Goal: Task Accomplishment & Management: Understand process/instructions

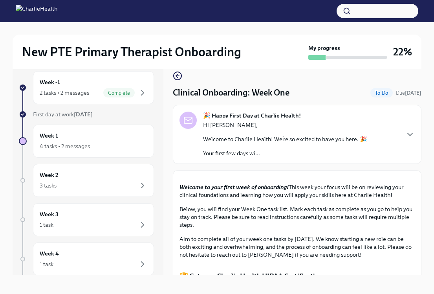
scroll to position [1204, 0]
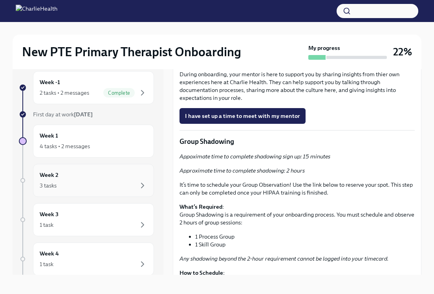
click at [84, 177] on div "Week 2 3 tasks" at bounding box center [94, 180] width 108 height 20
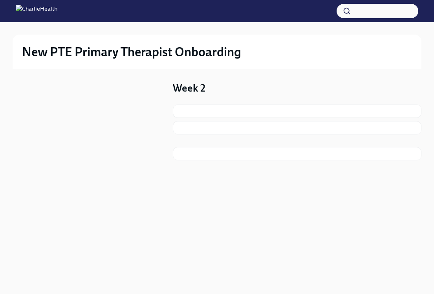
scroll to position [1, 0]
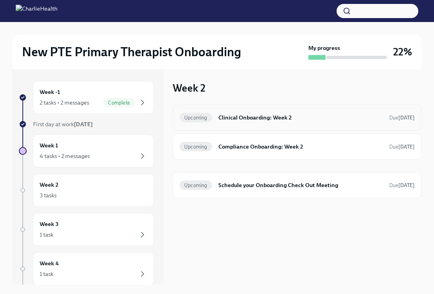
click at [259, 116] on h6 "Clinical Onboarding: Week 2" at bounding box center [300, 117] width 164 height 9
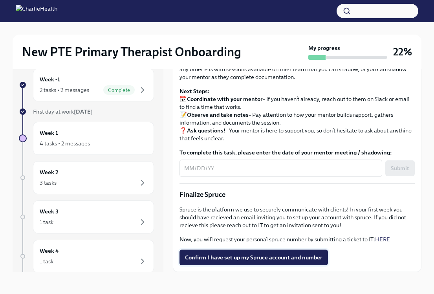
scroll to position [13, 0]
click at [82, 88] on div "2 tasks • 2 messages" at bounding box center [64, 90] width 49 height 8
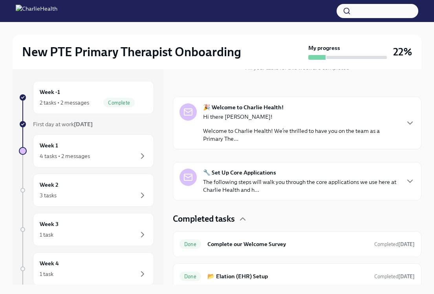
scroll to position [105, 0]
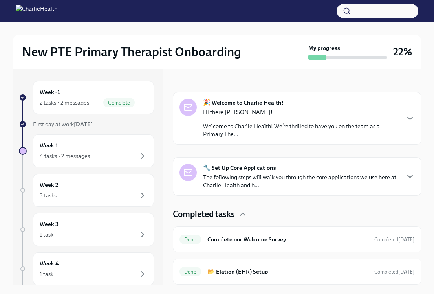
click at [280, 125] on p "Welcome to Charlie Health! We’re thrilled to have you on the team as a Primary …" at bounding box center [301, 130] width 196 height 16
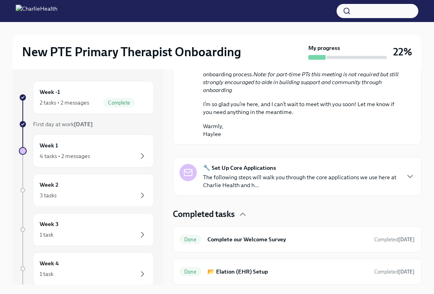
click at [292, 176] on p "The following steps will walk you through the core applications we use here at …" at bounding box center [301, 181] width 196 height 16
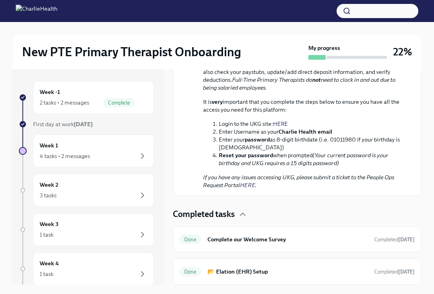
scroll to position [1069, 0]
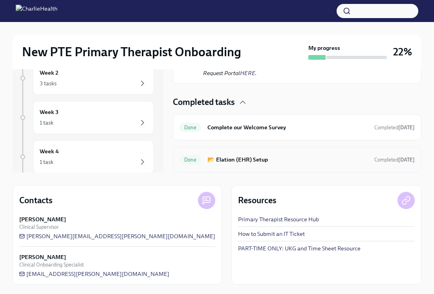
click at [290, 161] on h6 "📂 Elation (EHR) Setup" at bounding box center [287, 159] width 161 height 9
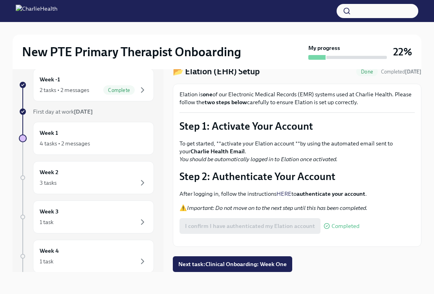
scroll to position [37, 0]
click at [239, 266] on span "Next task : Clinical Onboarding: Week One" at bounding box center [232, 264] width 108 height 8
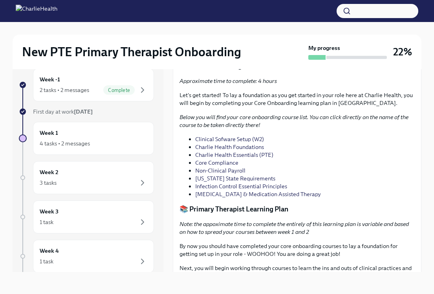
scroll to position [610, 0]
